Goal: Navigation & Orientation: Find specific page/section

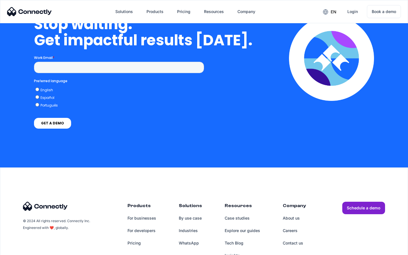
scroll to position [2331, 0]
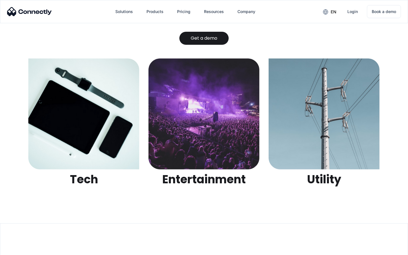
scroll to position [1788, 0]
